Goal: Task Accomplishment & Management: Manage account settings

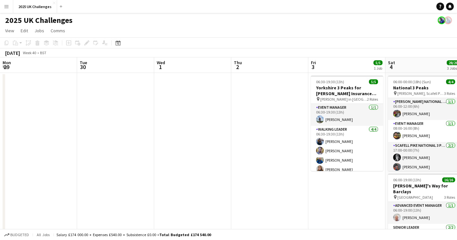
scroll to position [0, 133]
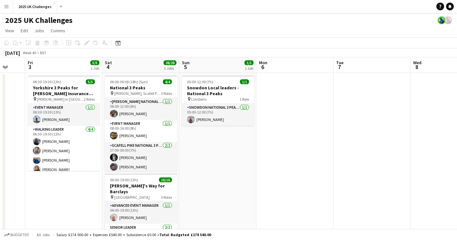
drag, startPoint x: 394, startPoint y: 165, endPoint x: 150, endPoint y: 166, distance: 244.0
click at [73, 169] on app-calendar-viewport "Tue 30 Wed 1 Thu 2 Fri 3 5/5 1 Job Sat 4 28/28 3 Jobs Sun 5 1/1 1 Job Mon 6 Tue…" at bounding box center [228, 233] width 457 height 352
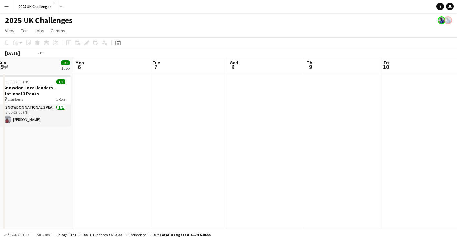
drag, startPoint x: 227, startPoint y: 170, endPoint x: 83, endPoint y: 177, distance: 143.5
click at [76, 179] on app-calendar-viewport "Thu 2 Fri 3 5/5 1 Job Sat 4 28/28 3 Jobs Sun 5 1/1 1 Job Mon 6 Tue 7 Wed 8 Thu …" at bounding box center [228, 233] width 457 height 352
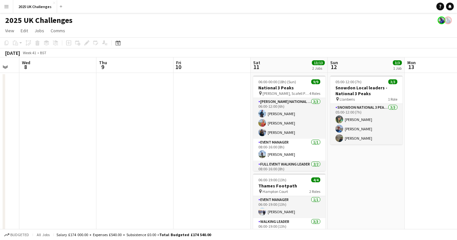
scroll to position [0, 211]
drag, startPoint x: 237, startPoint y: 175, endPoint x: 47, endPoint y: 184, distance: 189.7
click at [47, 184] on app-calendar-viewport "Sun 5 1/1 1 Job Mon 6 Tue 7 Wed 8 Thu 9 Fri 10 Sat 11 13/13 2 Jobs Sun 12 3/3 1…" at bounding box center [228, 233] width 457 height 352
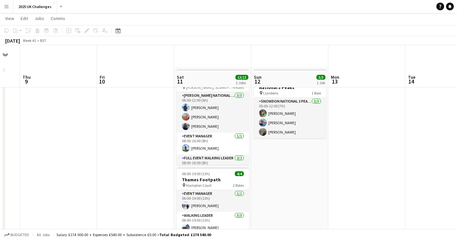
scroll to position [0, 0]
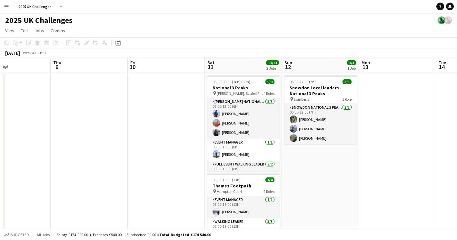
drag, startPoint x: 85, startPoint y: 166, endPoint x: 263, endPoint y: 158, distance: 178.7
click at [263, 158] on app-calendar-viewport "Mon 6 Tue 7 Wed 8 Thu 9 Fri 10 Sat 11 13/13 2 Jobs Sun 12 3/3 1 Job Mon 13 Tue …" at bounding box center [228, 233] width 457 height 352
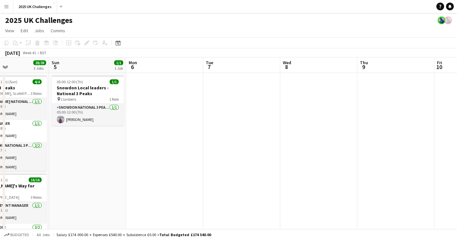
drag, startPoint x: 144, startPoint y: 169, endPoint x: 297, endPoint y: 163, distance: 152.5
click at [297, 163] on app-calendar-viewport "Thu 2 Fri 3 5/5 1 Job Sat 4 28/28 3 Jobs Sun 5 1/1 1 Job Mon 6 Tue 7 Wed 8 Thu …" at bounding box center [228, 233] width 457 height 352
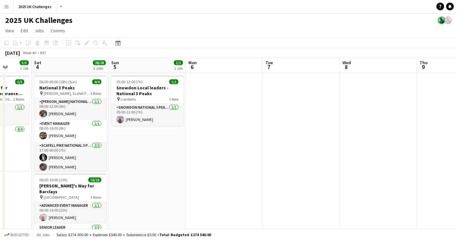
scroll to position [0, 161]
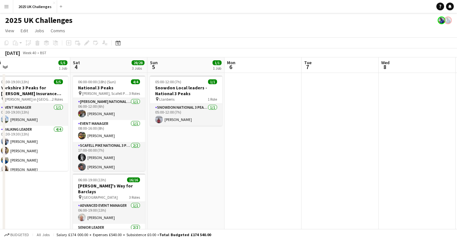
drag, startPoint x: 75, startPoint y: 172, endPoint x: 173, endPoint y: 170, distance: 98.5
click at [173, 170] on app-calendar-viewport "Wed 1 Thu 2 Fri 3 5/5 1 Job Sat 4 28/28 3 Jobs Sun 5 1/1 1 Job Mon 6 Tue 7 Wed …" at bounding box center [228, 233] width 457 height 352
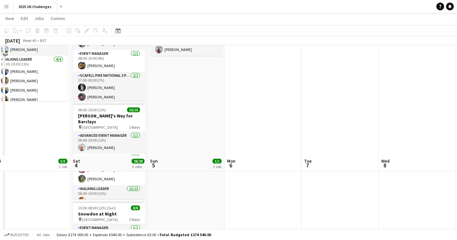
scroll to position [0, 0]
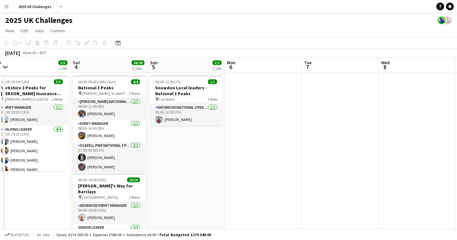
drag, startPoint x: 153, startPoint y: 9, endPoint x: 541, endPoint y: 32, distance: 388.7
click at [457, 32] on html "Menu Boards Boards Boards All jobs Status Workforce Workforce My Workforce Recr…" at bounding box center [228, 210] width 457 height 421
click at [149, 11] on app-navbar "Menu Boards Boards Boards All jobs Status Workforce Workforce My Workforce Recr…" at bounding box center [228, 6] width 457 height 13
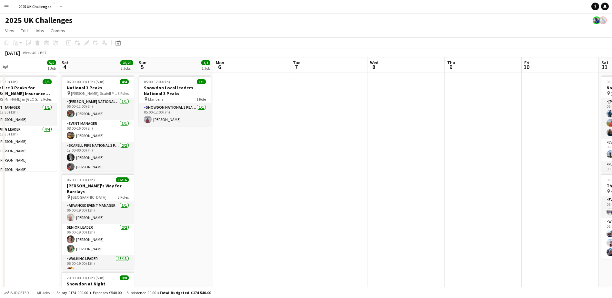
scroll to position [0, 174]
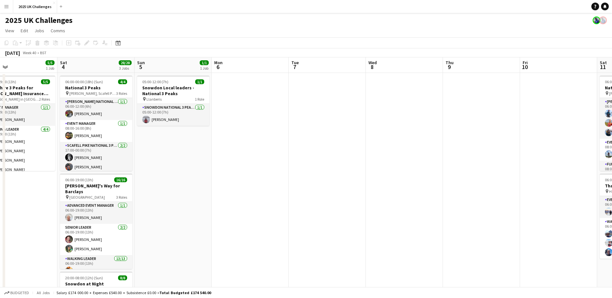
drag, startPoint x: 268, startPoint y: 187, endPoint x: 408, endPoint y: 188, distance: 140.4
click at [408, 188] on app-calendar-viewport "Wed 1 Thu 2 Fri 3 5/5 1 Job Sat 4 28/28 3 Jobs Sun 5 1/1 1 Job Mon 6 Tue 7 Wed …" at bounding box center [306, 233] width 612 height 352
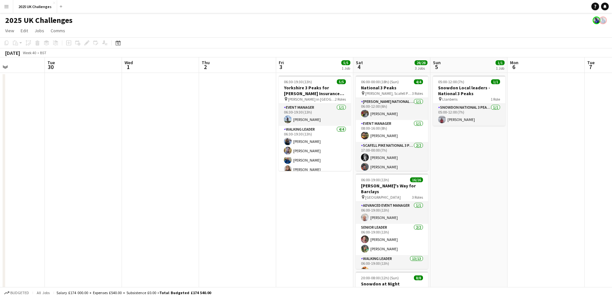
drag, startPoint x: 105, startPoint y: 195, endPoint x: 246, endPoint y: 195, distance: 140.7
click at [246, 194] on app-calendar-viewport "Sat 27 Sun 28 1/1 1 Job Mon 29 Tue 30 Wed 1 Thu 2 Fri 3 5/5 1 Job Sat 4 28/28 3…" at bounding box center [306, 233] width 612 height 352
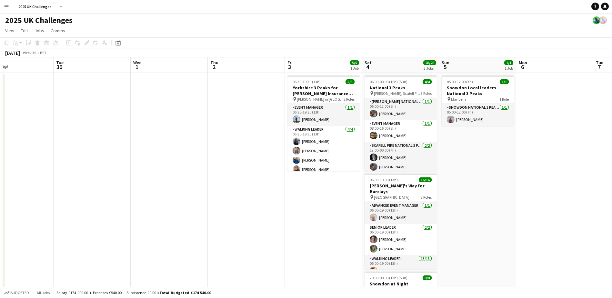
drag, startPoint x: 105, startPoint y: 196, endPoint x: 265, endPoint y: 196, distance: 160.4
click at [268, 195] on app-calendar-viewport "Sat 27 11/11 2 Jobs Sun 28 1/1 1 Job Mon 29 Tue 30 Wed 1 Thu 2 Fri 3 5/5 1 Job …" at bounding box center [306, 233] width 612 height 352
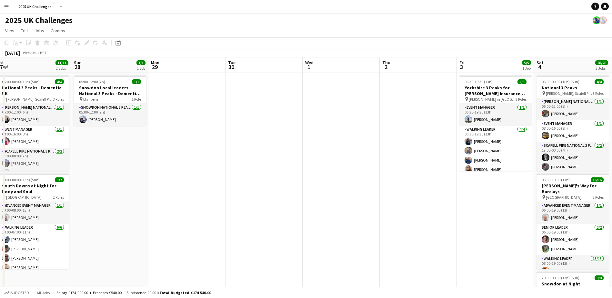
scroll to position [0, 155]
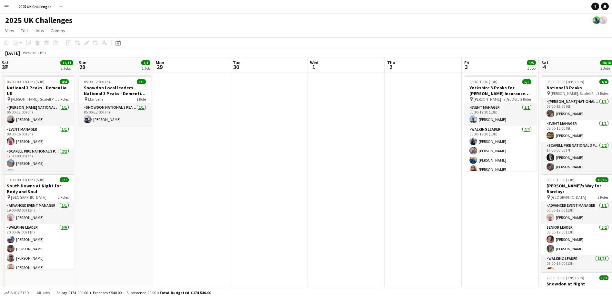
drag, startPoint x: 276, startPoint y: 197, endPoint x: 281, endPoint y: 197, distance: 4.8
click at [281, 197] on app-calendar-viewport "Thu 25 7/7 1 Job Fri 26 Sat 27 11/11 2 Jobs Sun 28 1/1 1 Job Mon 29 Tue 30 Wed …" at bounding box center [306, 233] width 612 height 352
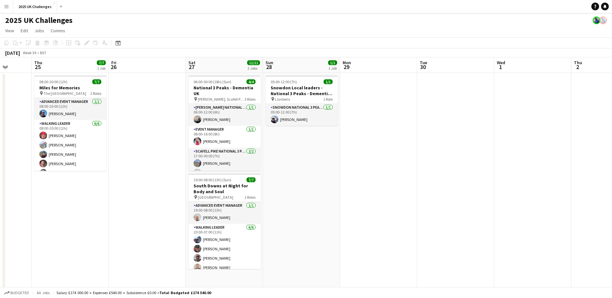
drag, startPoint x: 268, startPoint y: 193, endPoint x: 440, endPoint y: 197, distance: 172.1
click at [444, 197] on app-calendar-viewport "Tue 23 Wed 24 Thu 25 7/7 1 Job Fri 26 Sat 27 11/11 2 Jobs Sun 28 1/1 1 Job Mon …" at bounding box center [306, 233] width 612 height 352
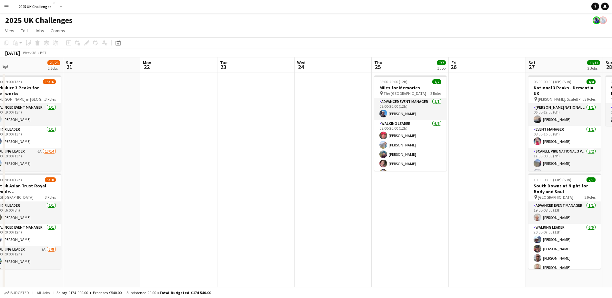
drag, startPoint x: 176, startPoint y: 204, endPoint x: 168, endPoint y: 214, distance: 12.8
click at [361, 207] on app-calendar-viewport "Thu 18 Fri 19 14/17 2 Jobs Sat 20 20/26 2 Jobs Sun 21 Mon 22 Tue 23 Wed 24 Thu …" at bounding box center [306, 233] width 612 height 352
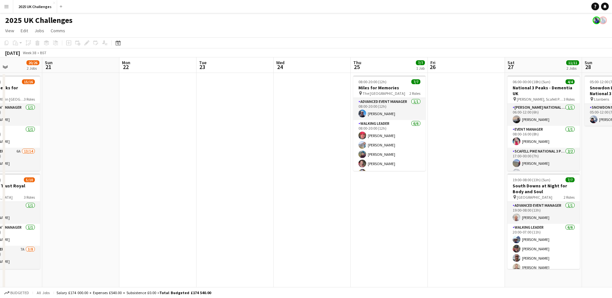
drag, startPoint x: 160, startPoint y: 214, endPoint x: 370, endPoint y: 213, distance: 210.5
click at [375, 212] on app-calendar-viewport "Thu 18 Fri 19 14/17 2 Jobs Sat 20 20/26 2 Jobs Sun 21 Mon 22 Tue 23 Wed 24 Thu …" at bounding box center [306, 233] width 612 height 352
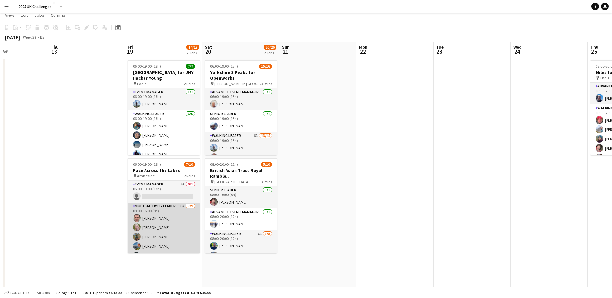
scroll to position [0, 0]
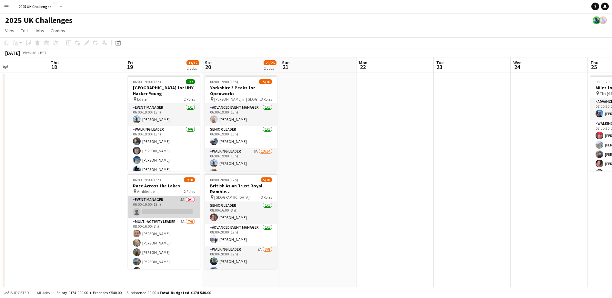
click at [150, 205] on app-card-role "Event Manager 5A 0/1 06:00-19:00 (13h) single-neutral-actions" at bounding box center [164, 207] width 72 height 22
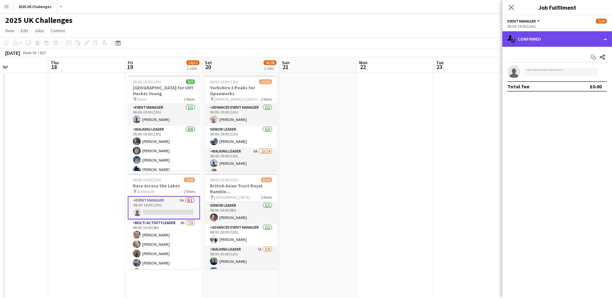
click at [457, 39] on div "single-neutral-actions-check-2 Confirmed" at bounding box center [558, 38] width 110 height 15
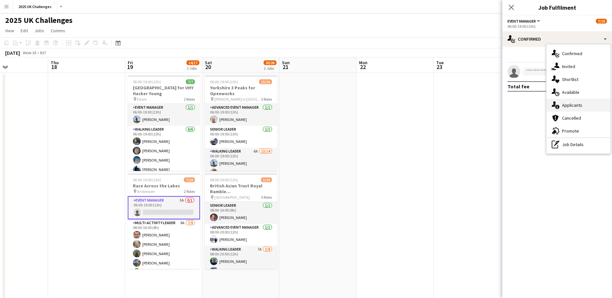
click at [457, 106] on span "Applicants" at bounding box center [572, 105] width 20 height 6
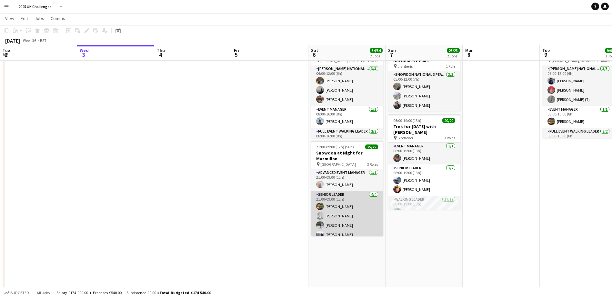
click at [326, 200] on app-card-role "Senior Leader 4/4 21:00-09:00 (12h) Ashley Cartwright Toni Howden Danny Barden …" at bounding box center [347, 216] width 72 height 50
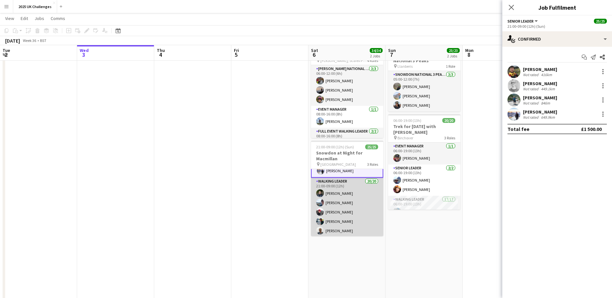
scroll to position [97, 0]
click at [343, 190] on app-card-role "Walking Leader 20/20 21:00-09:00 (12h) Conor Watt Denise Pritchard Robert Creer…" at bounding box center [347, 247] width 72 height 202
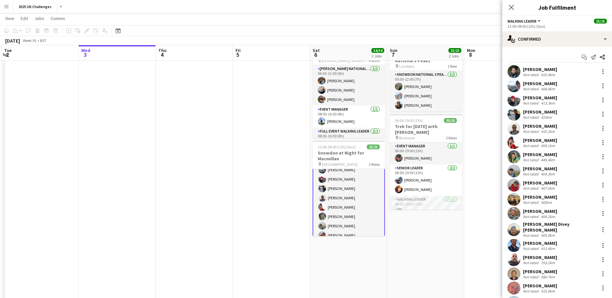
scroll to position [96, 0]
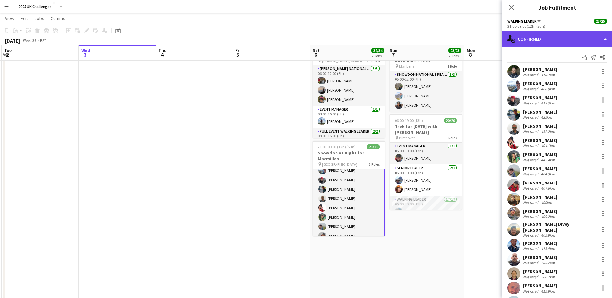
click at [561, 36] on div "single-neutral-actions-check-2 Confirmed" at bounding box center [558, 38] width 110 height 15
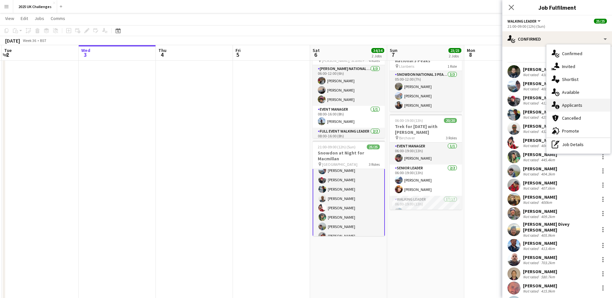
click at [577, 105] on span "Applicants" at bounding box center [572, 105] width 20 height 6
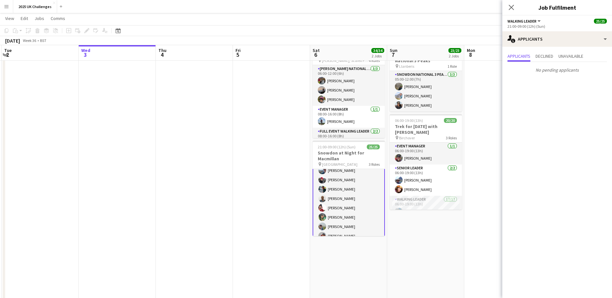
click at [437, 221] on app-date-cell "05:00-12:00 (7h) 3/3 Snowdon Local leaders - National 3 Peaks pin Llanberis 1 R…" at bounding box center [425, 193] width 77 height 307
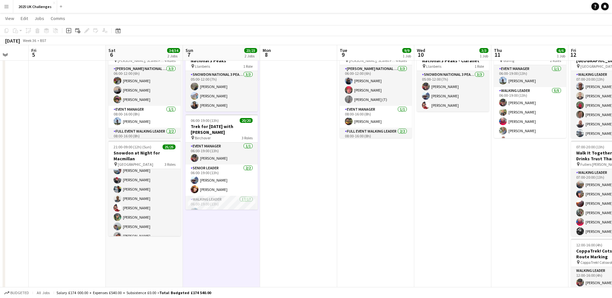
drag, startPoint x: 528, startPoint y: 189, endPoint x: 318, endPoint y: 182, distance: 210.6
click at [318, 182] on app-calendar-viewport "Tue 2 Wed 3 Thu 4 Fri 5 Sat 6 34/34 2 Jobs Sun 7 23/23 2 Jobs Mon 8 Tue 9 9/9 1…" at bounding box center [306, 232] width 612 height 478
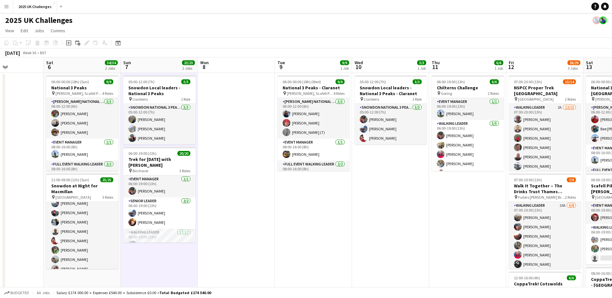
scroll to position [0, 200]
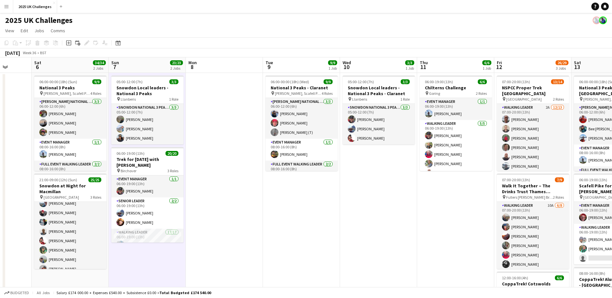
drag, startPoint x: 471, startPoint y: 222, endPoint x: 416, endPoint y: 215, distance: 55.7
click at [416, 215] on app-calendar-viewport "Wed 3 Thu 4 Fri 5 Sat 6 34/34 2 Jobs Sun 7 23/23 2 Jobs Mon 8 Tue 9 9/9 1 Job W…" at bounding box center [306, 280] width 612 height 447
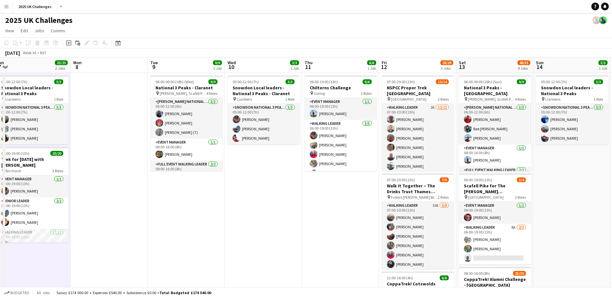
scroll to position [0, 240]
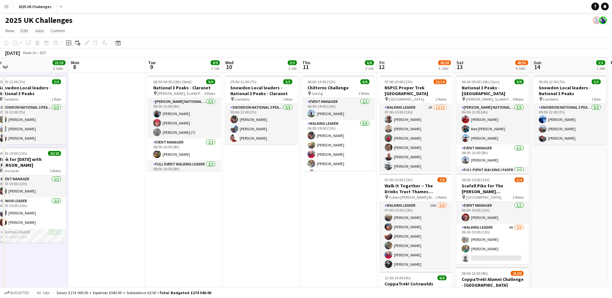
drag, startPoint x: 428, startPoint y: 231, endPoint x: 340, endPoint y: 221, distance: 88.4
click at [340, 221] on app-calendar-viewport "Thu 4 Fri 5 Sat 6 34/34 2 Jobs Sun 7 23/23 2 Jobs Mon 8 Tue 9 9/9 1 Job Wed 10 …" at bounding box center [306, 280] width 612 height 447
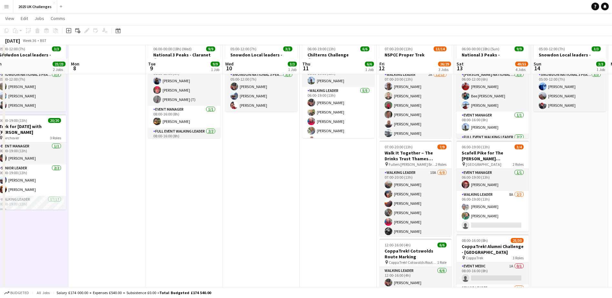
scroll to position [97, 0]
